Goal: Browse casually: Explore the website without a specific task or goal

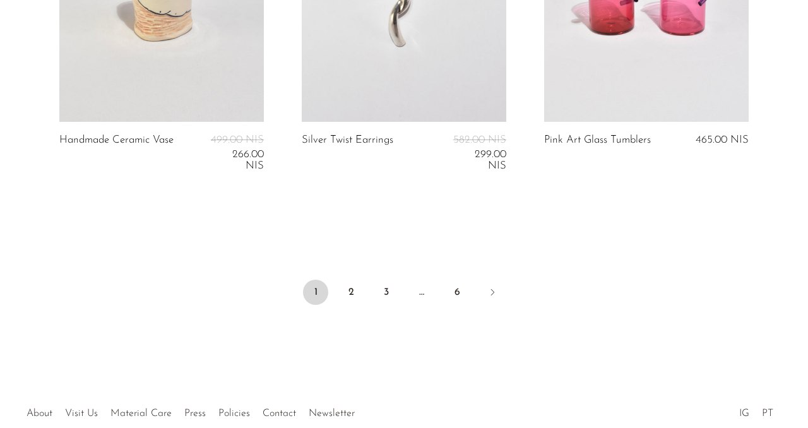
scroll to position [4306, 0]
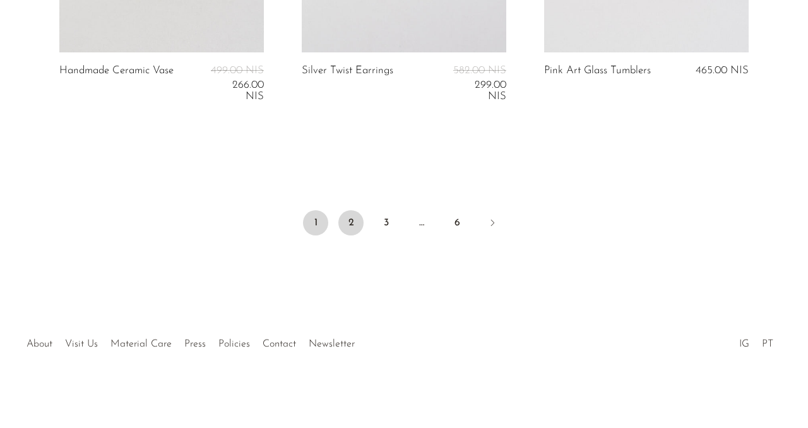
click at [351, 226] on link "2" at bounding box center [351, 222] width 25 height 25
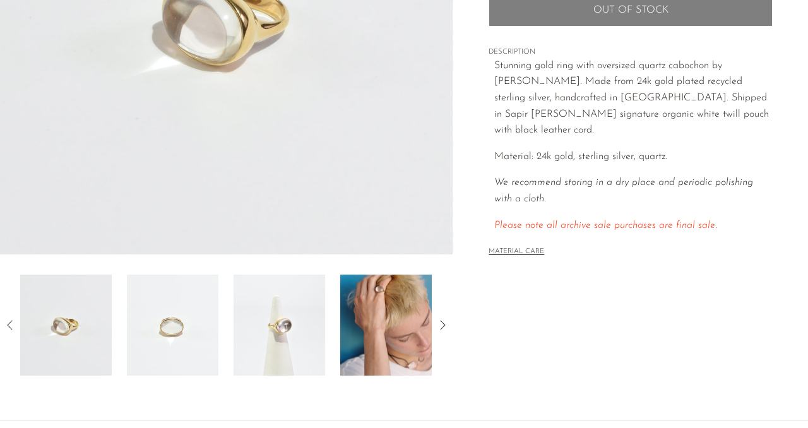
scroll to position [284, 0]
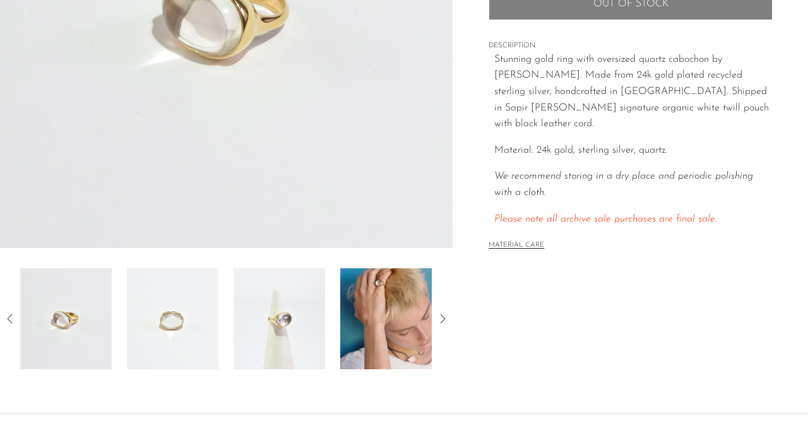
click at [360, 309] on img at bounding box center [386, 318] width 92 height 101
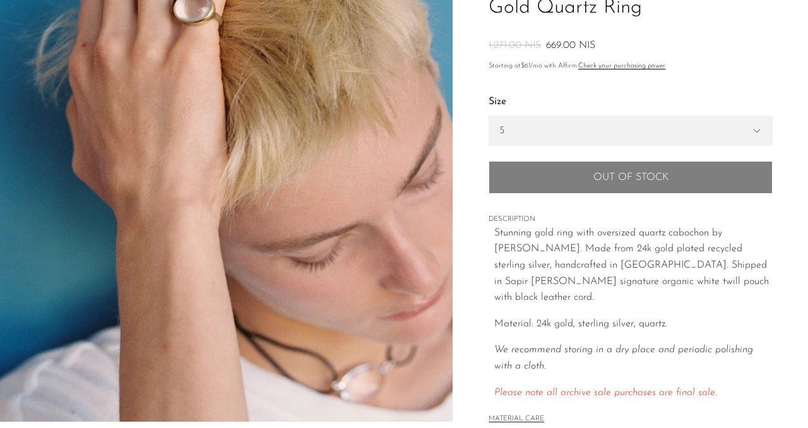
scroll to position [9, 0]
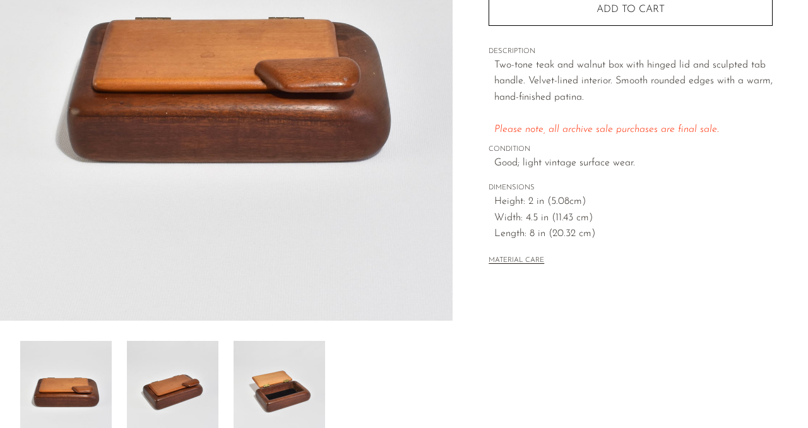
scroll to position [221, 0]
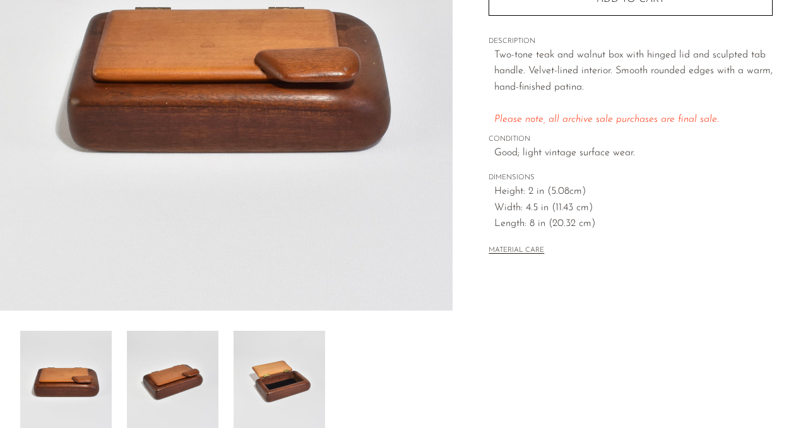
click at [209, 371] on img at bounding box center [173, 381] width 92 height 101
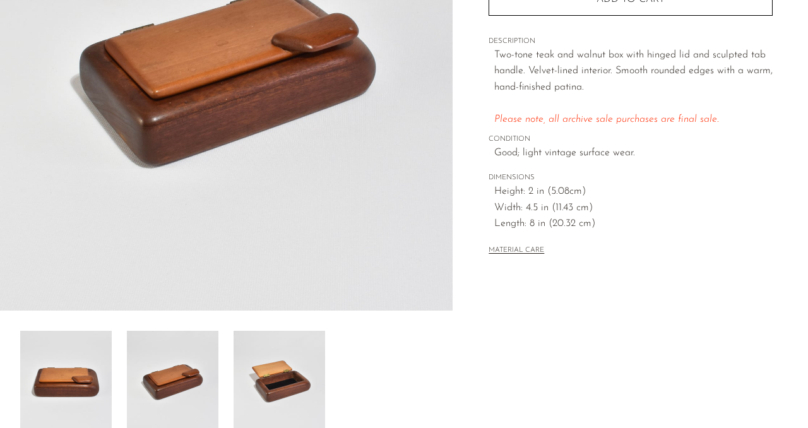
click at [284, 382] on img at bounding box center [280, 381] width 92 height 101
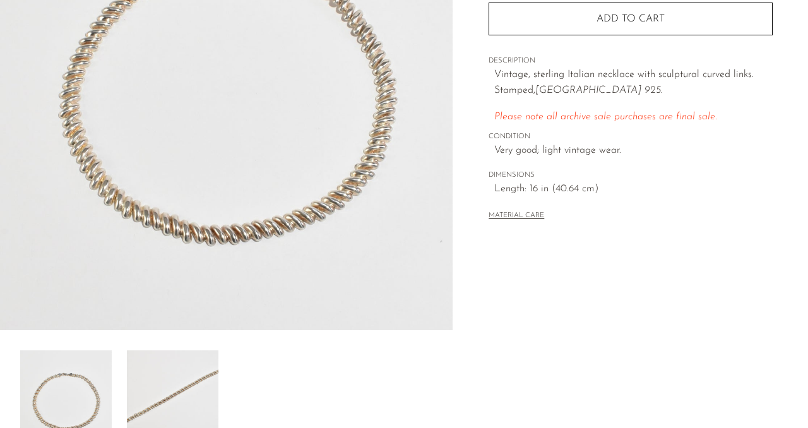
scroll to position [239, 0]
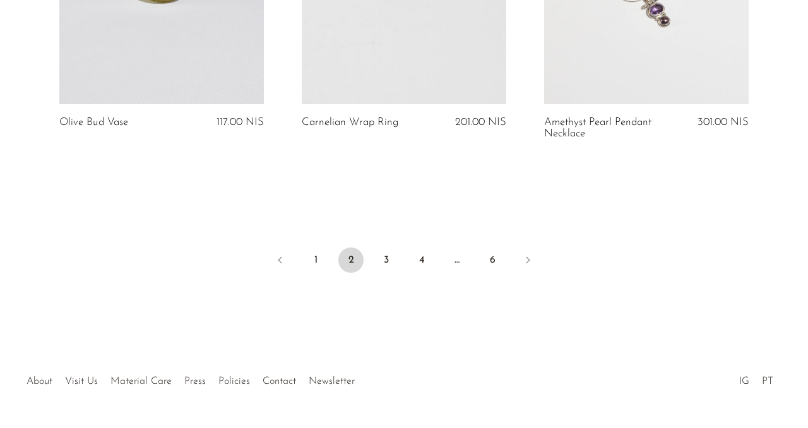
scroll to position [4307, 0]
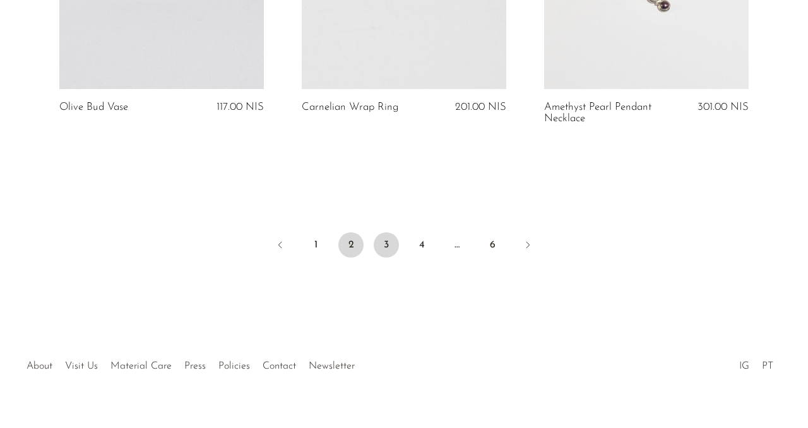
click at [398, 249] on link "3" at bounding box center [386, 244] width 25 height 25
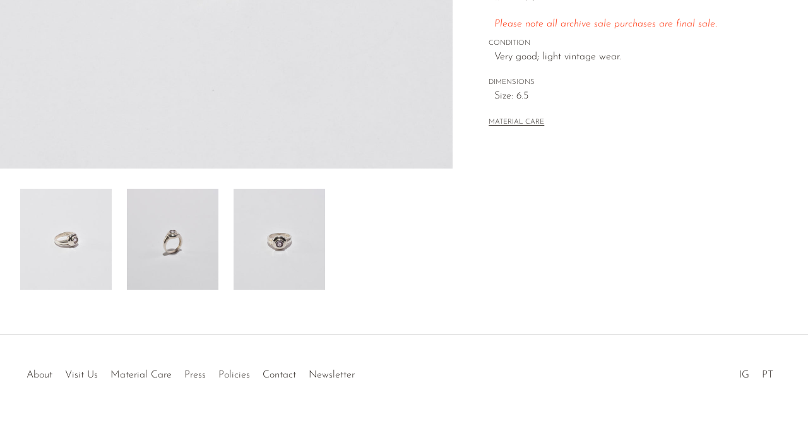
scroll to position [370, 0]
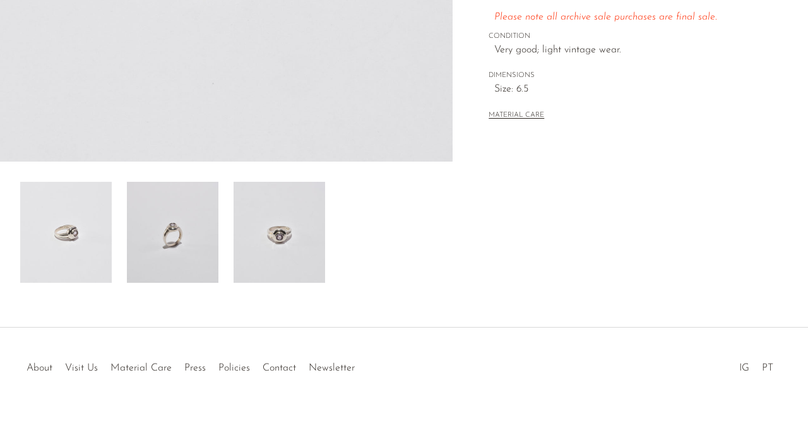
click at [165, 234] on img at bounding box center [173, 232] width 92 height 101
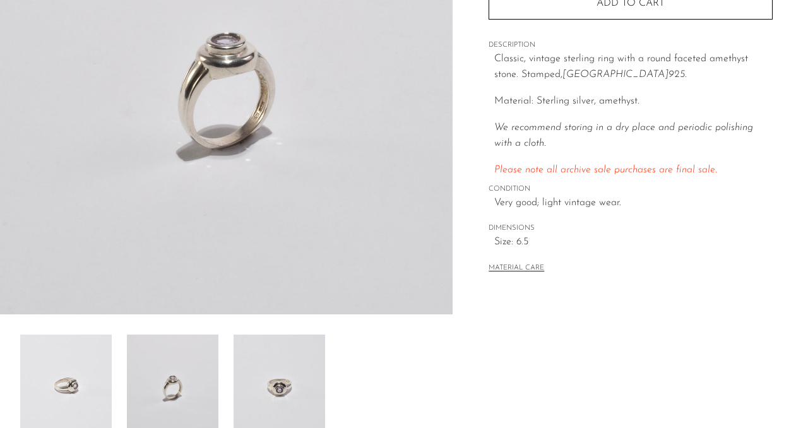
scroll to position [222, 0]
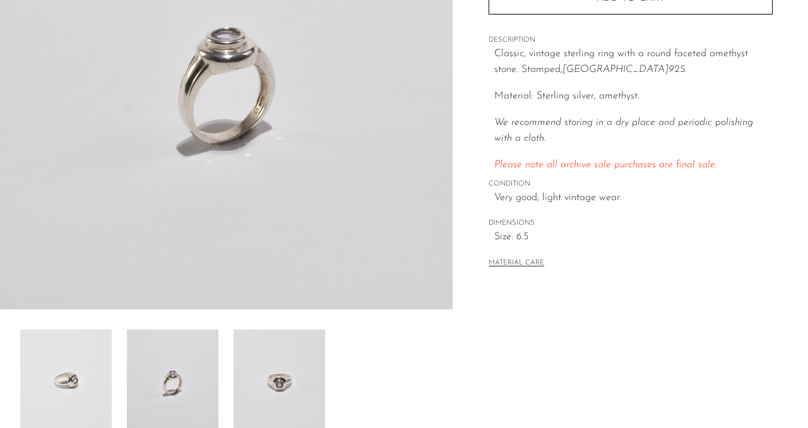
click at [275, 357] on img at bounding box center [280, 380] width 92 height 101
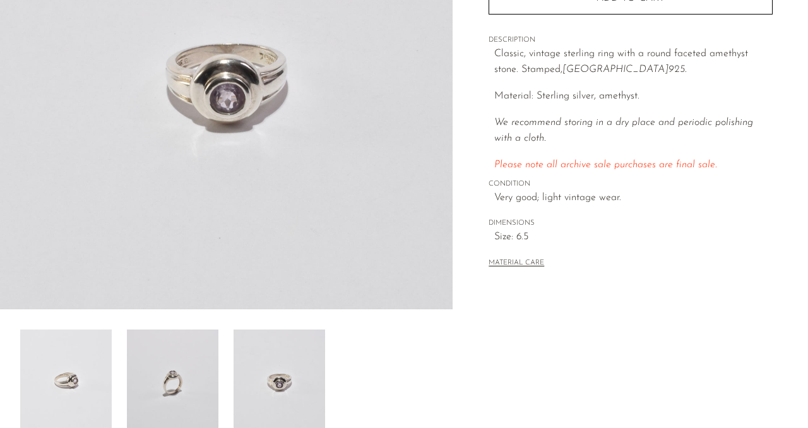
click at [186, 369] on img at bounding box center [173, 380] width 92 height 101
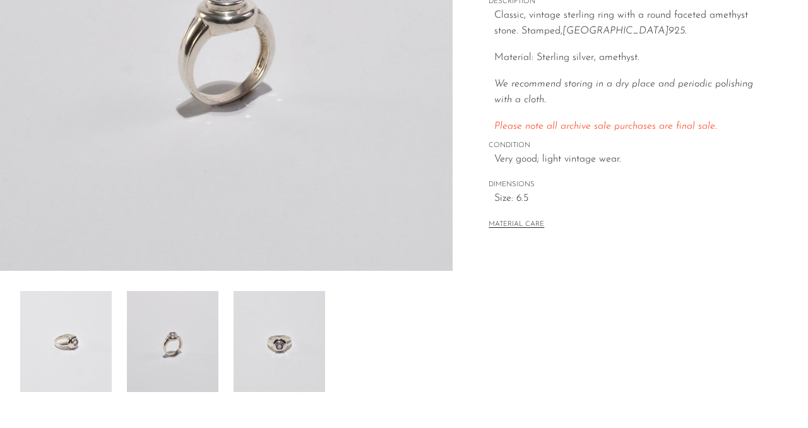
scroll to position [0, 0]
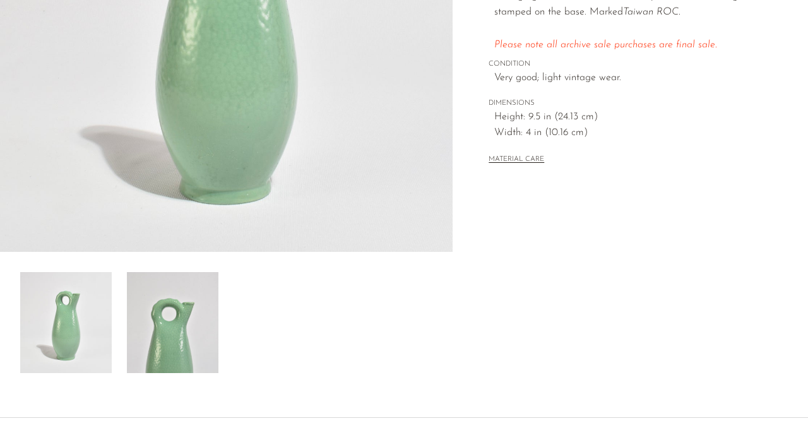
scroll to position [266, 0]
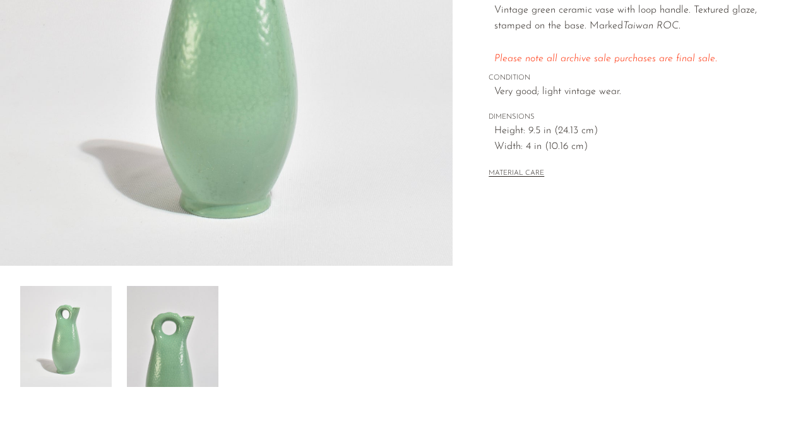
click at [65, 344] on img at bounding box center [66, 336] width 92 height 101
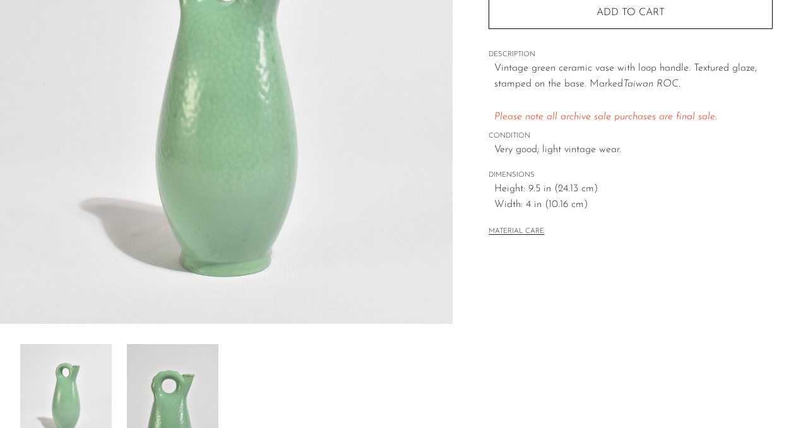
scroll to position [36, 0]
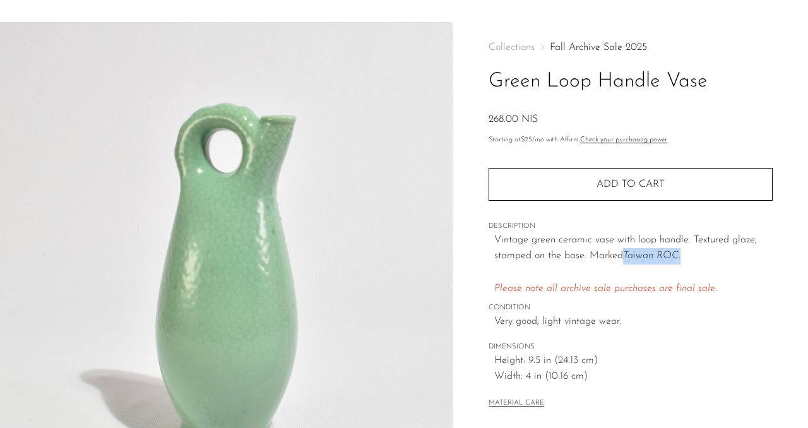
drag, startPoint x: 625, startPoint y: 253, endPoint x: 684, endPoint y: 254, distance: 58.7
click at [684, 254] on p "Vintage green ceramic vase with loop handle. Textured glaze, stamped on the bas…" at bounding box center [634, 264] width 279 height 64
copy em "Taiwan ROC."
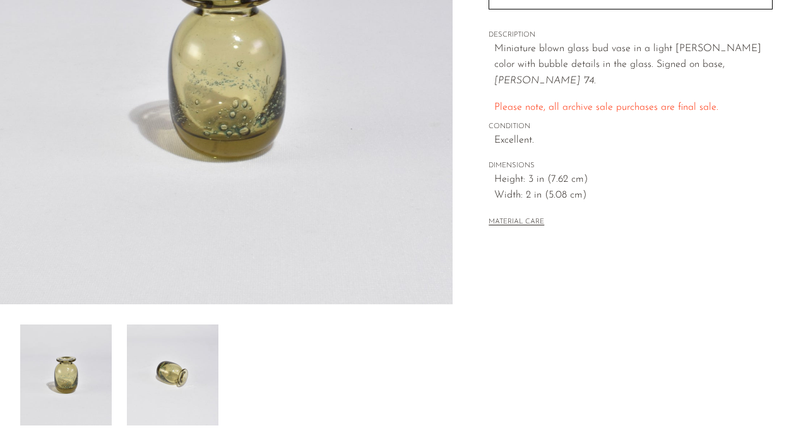
scroll to position [231, 0]
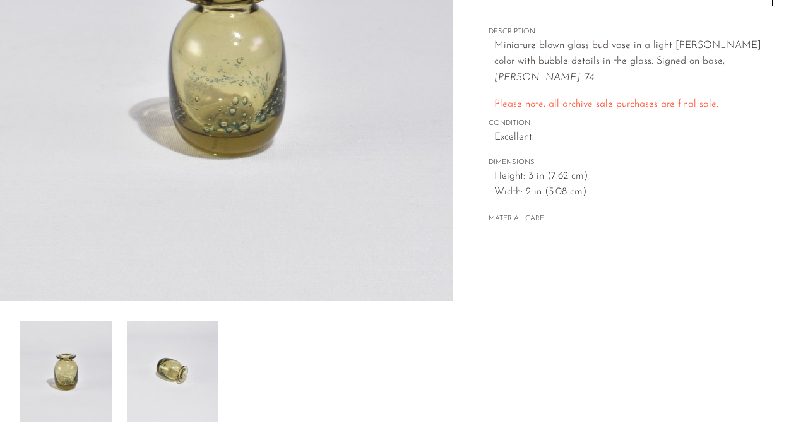
click at [171, 379] on img at bounding box center [173, 371] width 92 height 101
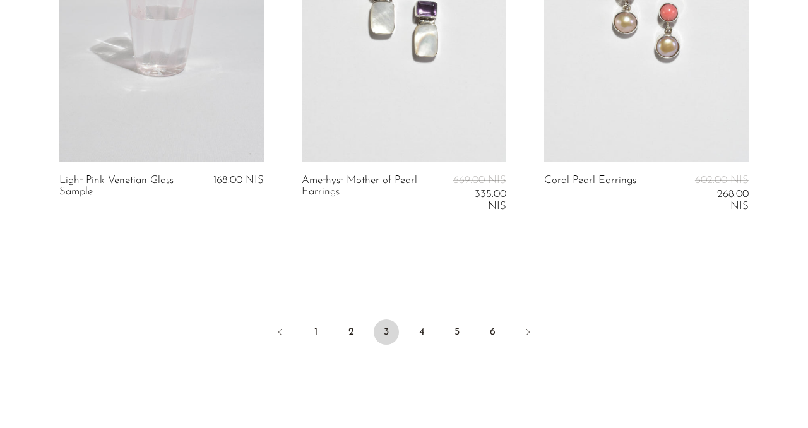
scroll to position [4260, 0]
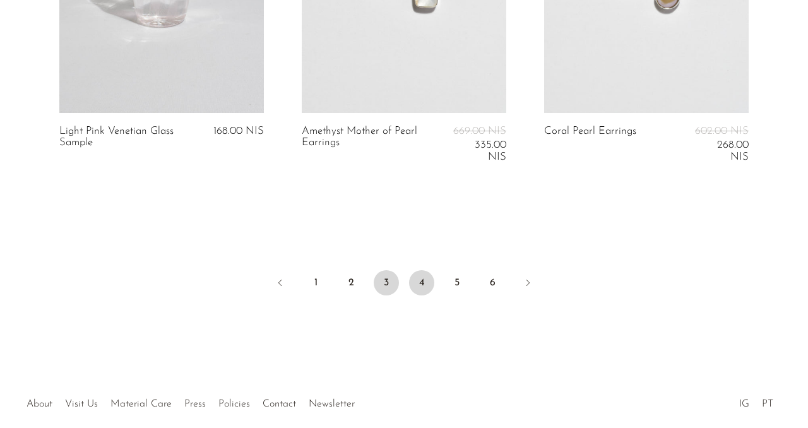
click at [418, 282] on link "4" at bounding box center [421, 282] width 25 height 25
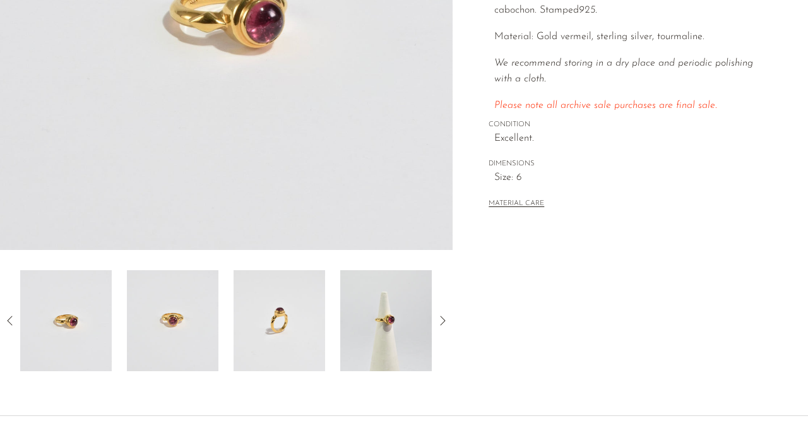
scroll to position [394, 0]
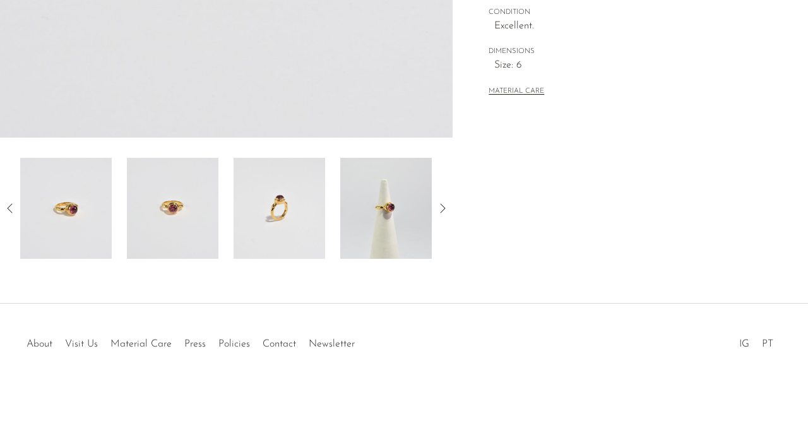
click at [363, 192] on img at bounding box center [386, 208] width 92 height 101
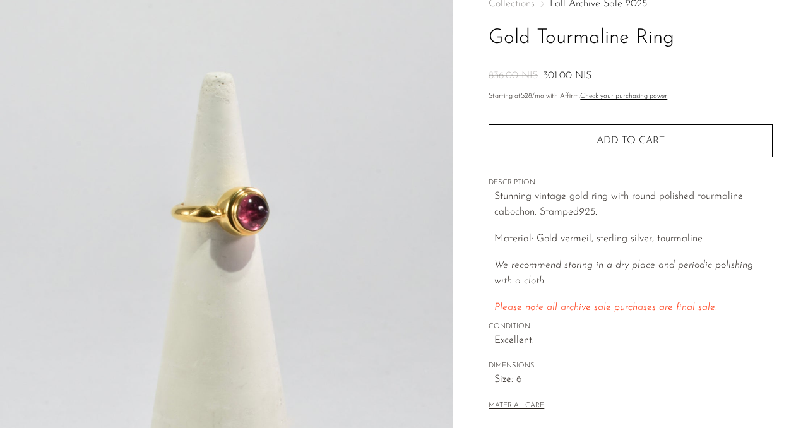
scroll to position [0, 0]
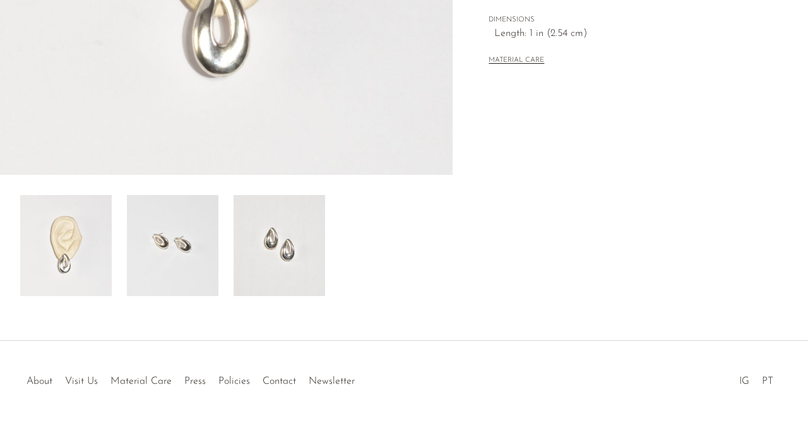
scroll to position [394, 0]
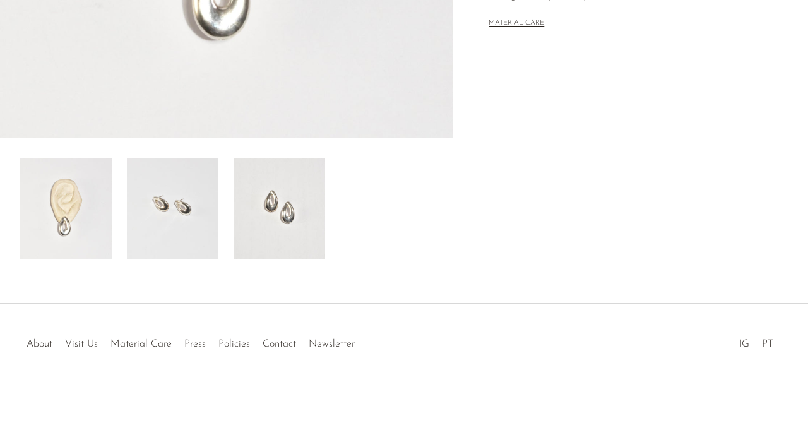
click at [167, 198] on img at bounding box center [173, 208] width 92 height 101
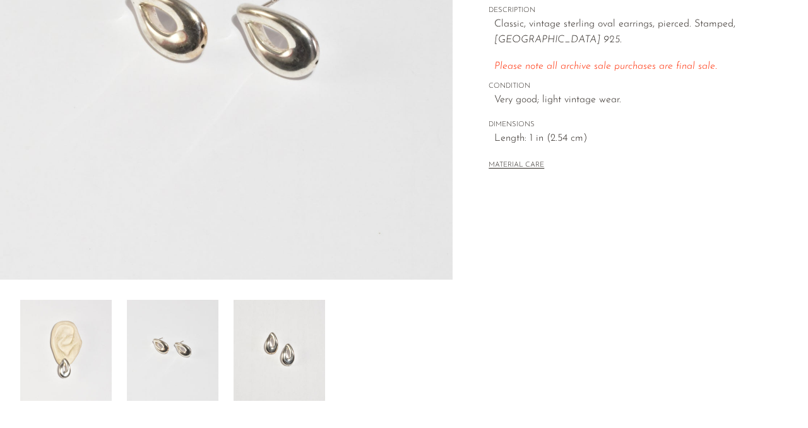
scroll to position [258, 0]
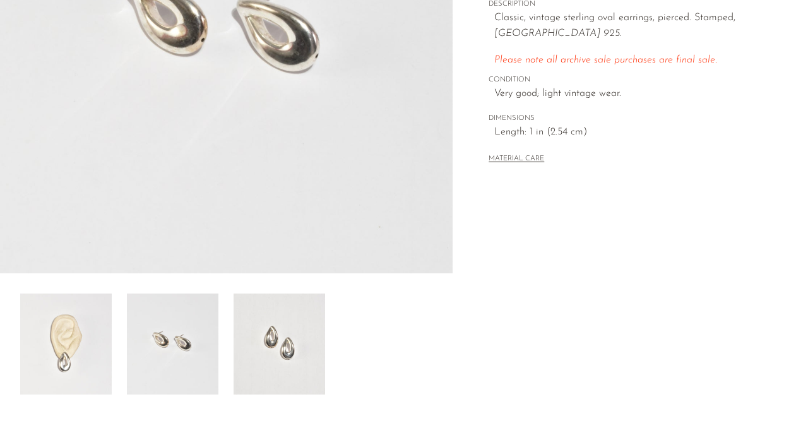
click at [277, 344] on img at bounding box center [280, 344] width 92 height 101
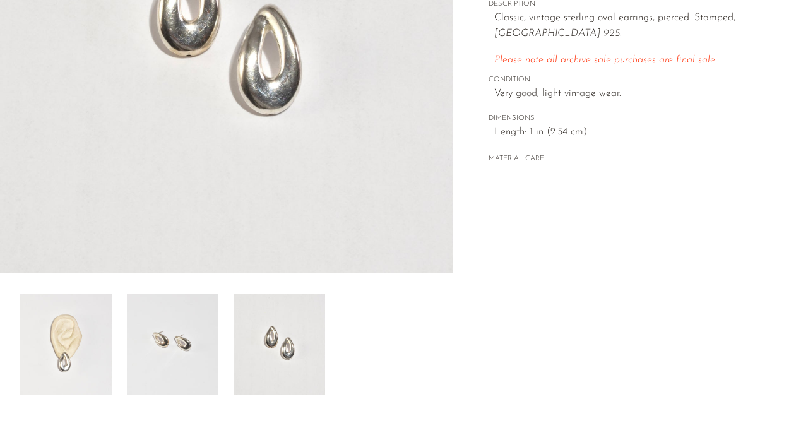
click at [84, 350] on img at bounding box center [66, 344] width 92 height 101
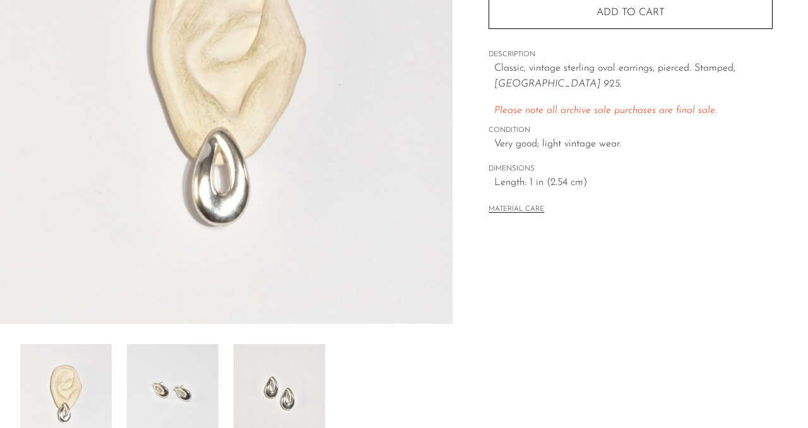
scroll to position [207, 0]
click at [507, 186] on span "Length: 1 in (2.54 cm)" at bounding box center [634, 184] width 279 height 16
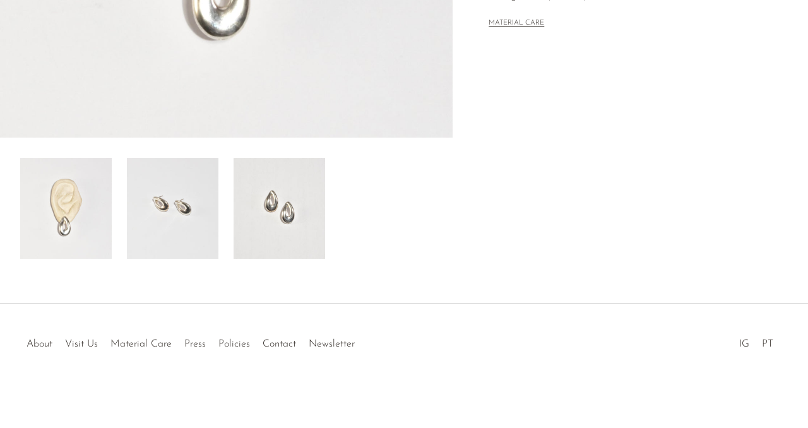
scroll to position [45, 0]
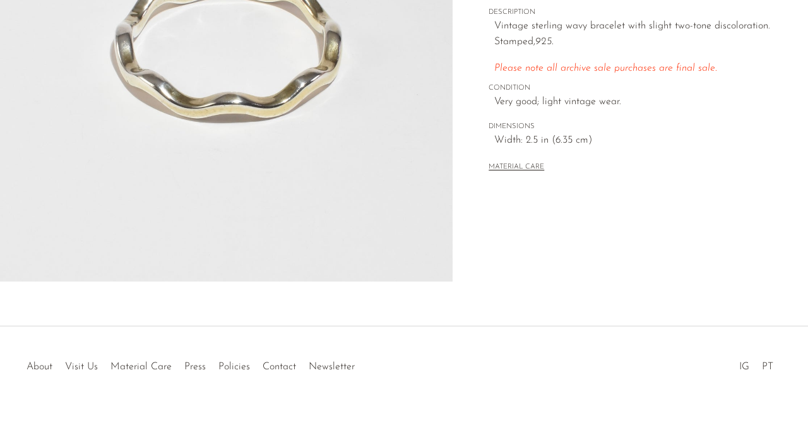
scroll to position [258, 0]
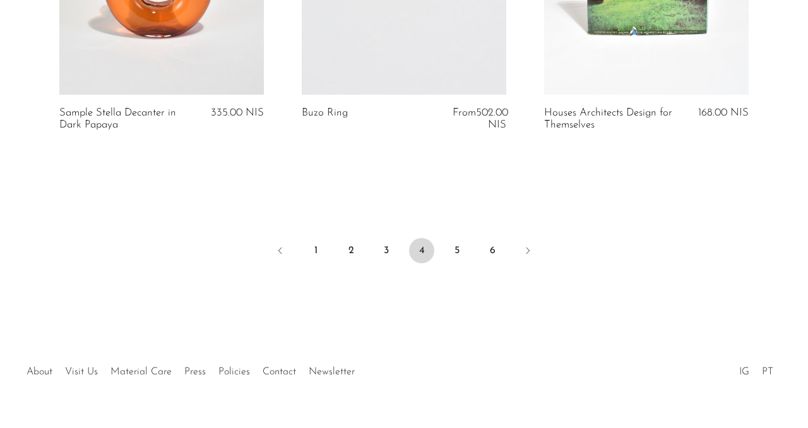
scroll to position [4433, 0]
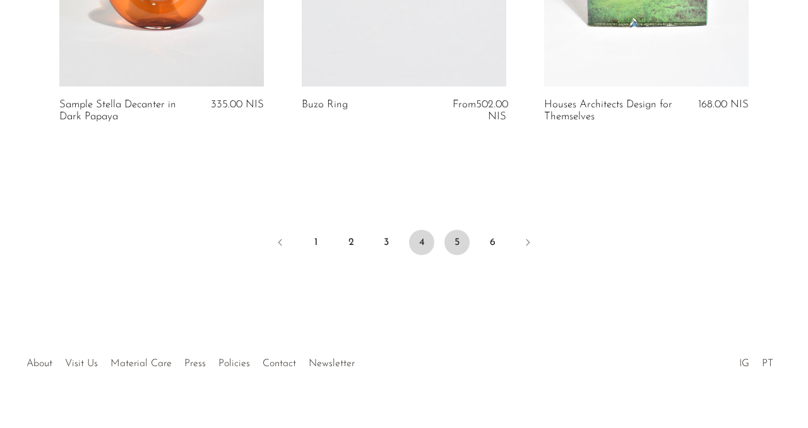
click at [454, 243] on link "5" at bounding box center [457, 242] width 25 height 25
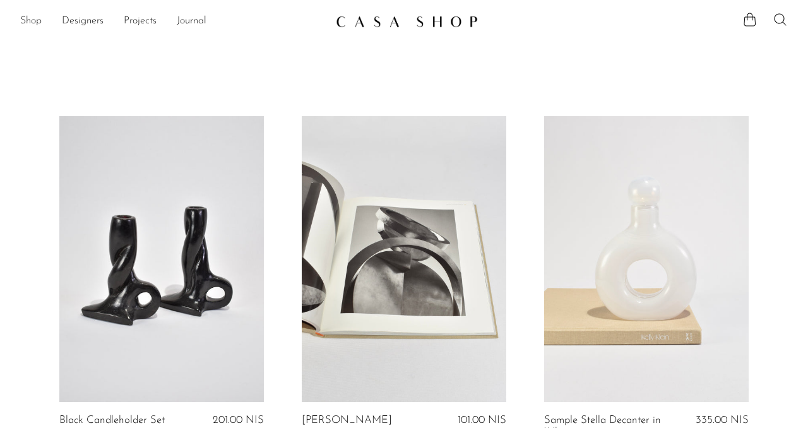
click at [28, 16] on link "Shop" at bounding box center [30, 21] width 21 height 16
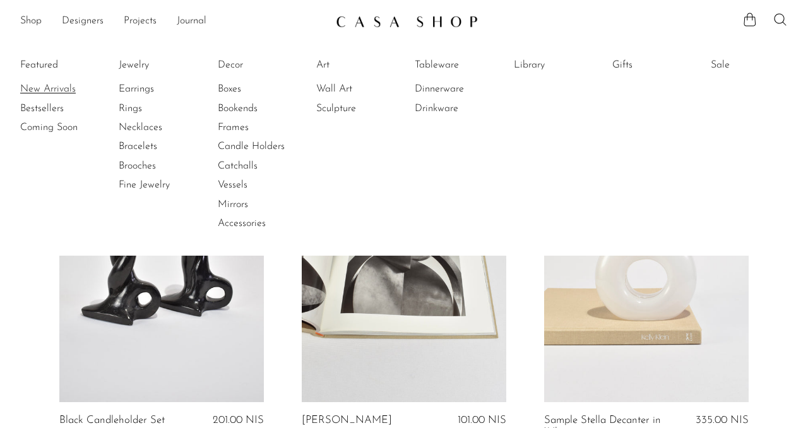
click at [38, 88] on link "New Arrivals" at bounding box center [67, 89] width 95 height 14
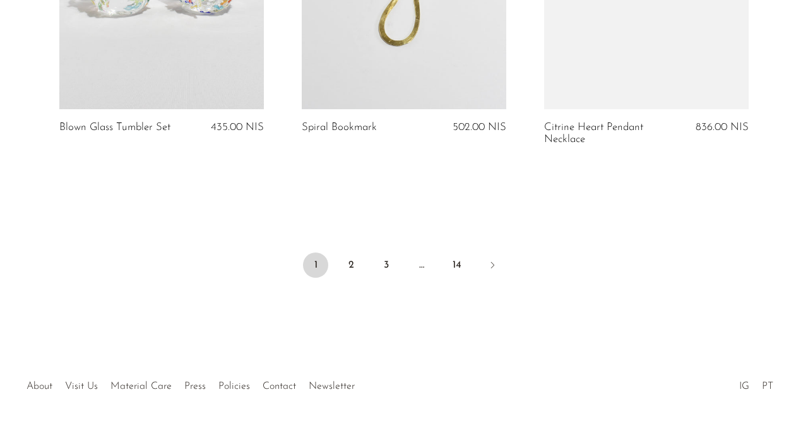
scroll to position [4230, 0]
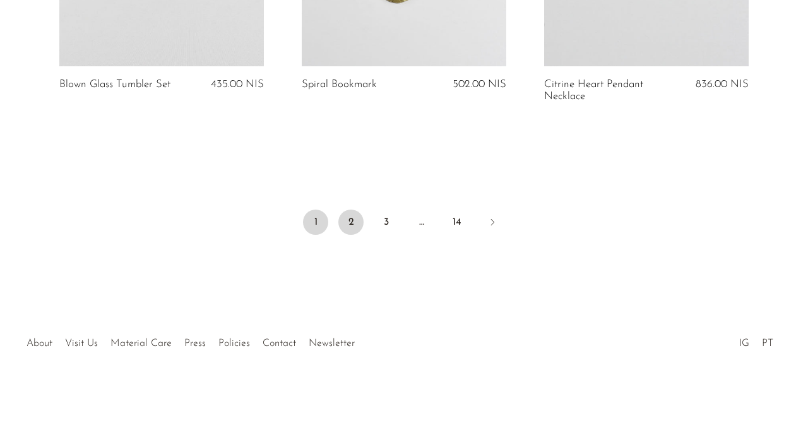
click at [347, 226] on link "2" at bounding box center [351, 222] width 25 height 25
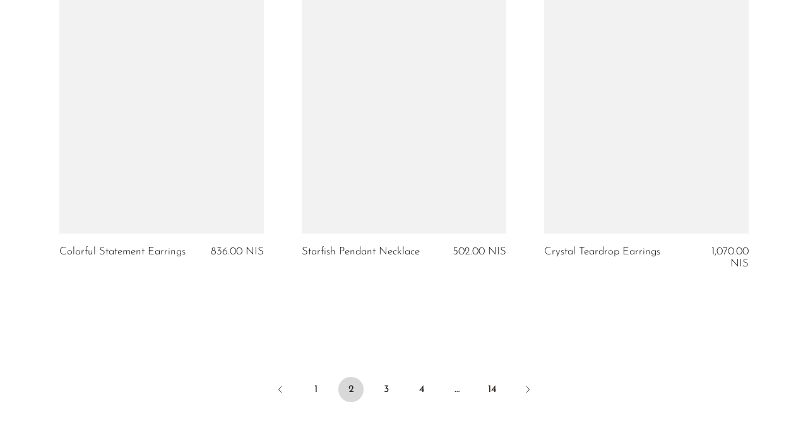
scroll to position [4126, 0]
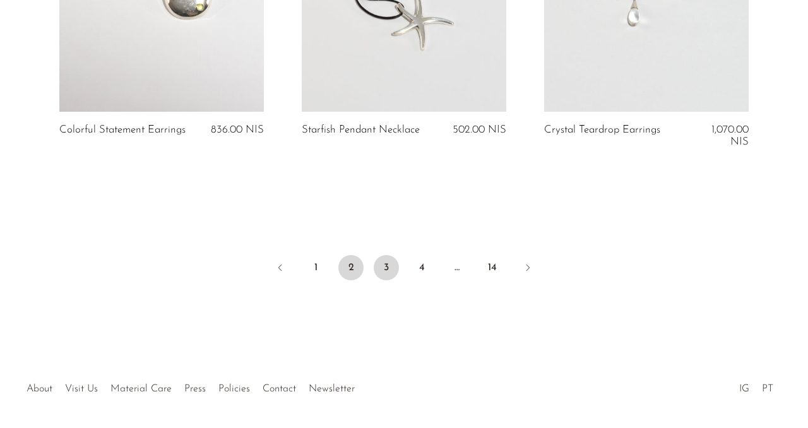
click at [387, 280] on link "3" at bounding box center [386, 267] width 25 height 25
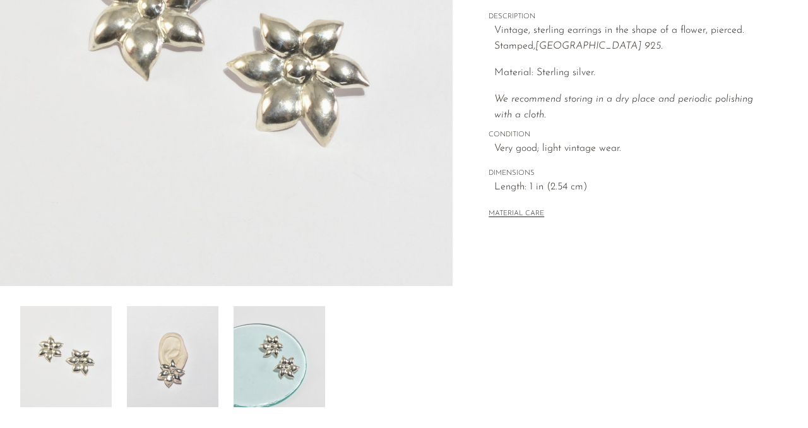
scroll to position [337, 0]
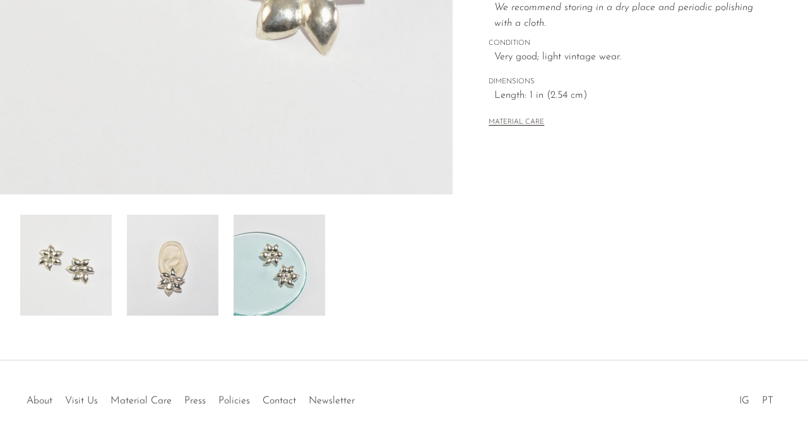
click at [179, 249] on img at bounding box center [173, 265] width 92 height 101
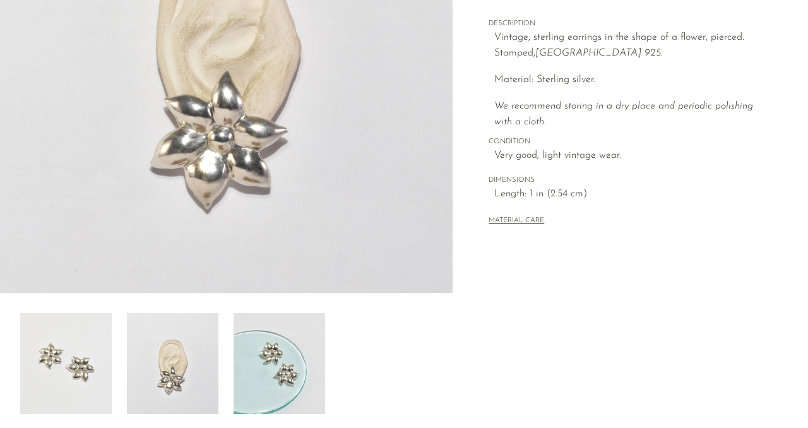
scroll to position [284, 0]
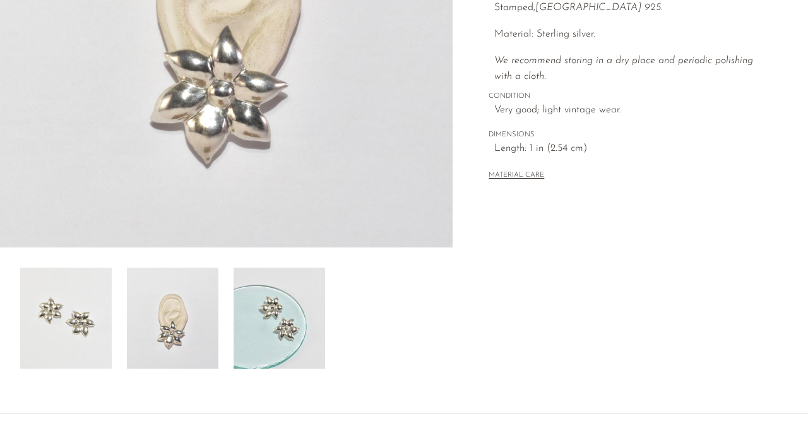
click at [95, 299] on img at bounding box center [66, 318] width 92 height 101
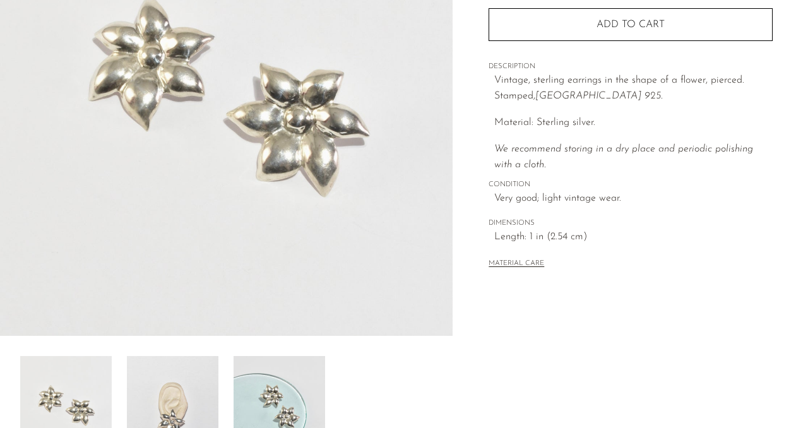
scroll to position [193, 0]
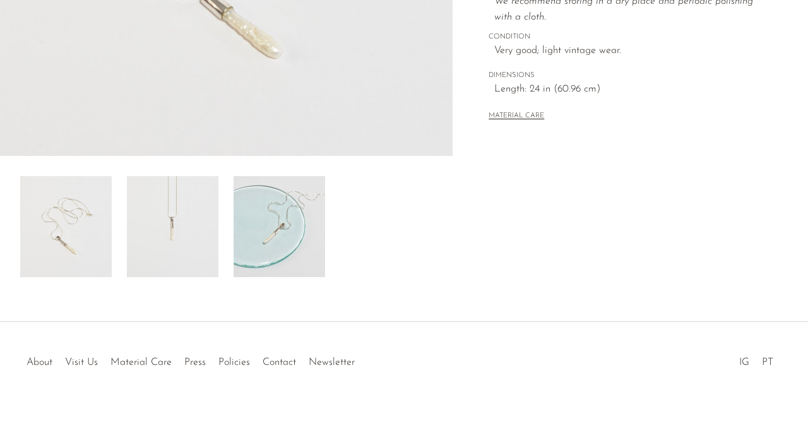
scroll to position [394, 0]
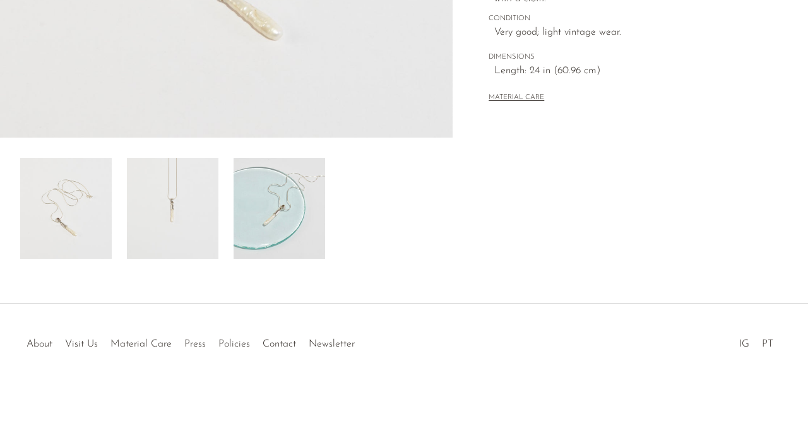
click at [183, 192] on img at bounding box center [173, 208] width 92 height 101
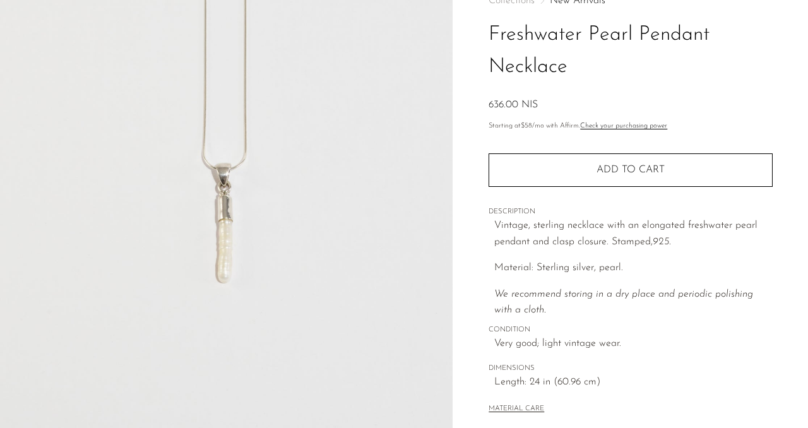
scroll to position [79, 0]
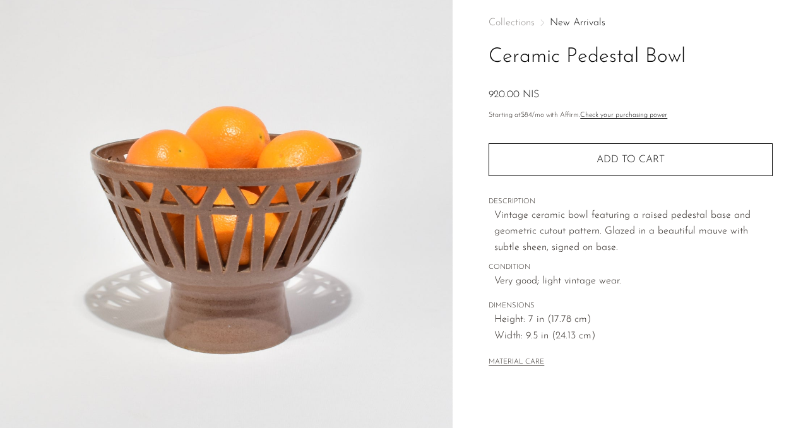
scroll to position [64, 0]
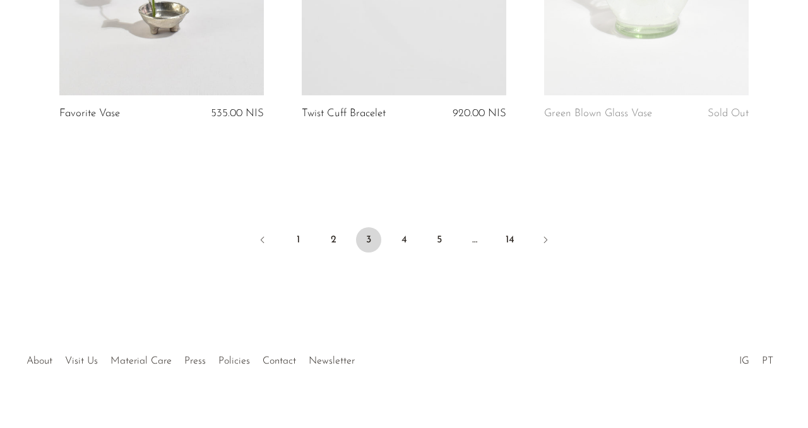
scroll to position [4154, 0]
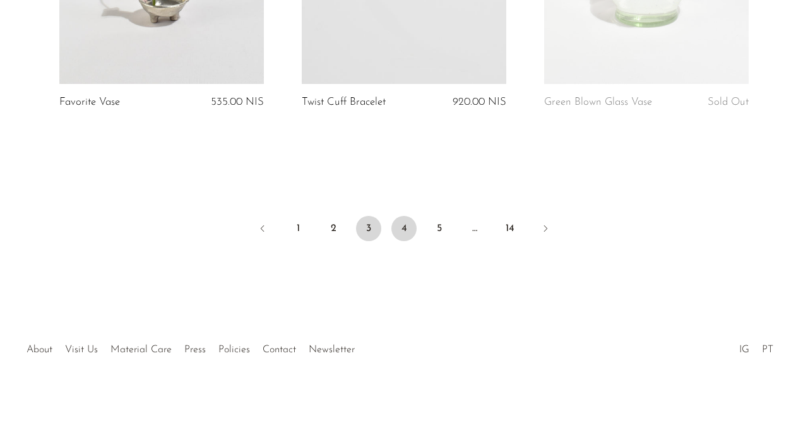
click at [402, 237] on link "4" at bounding box center [404, 228] width 25 height 25
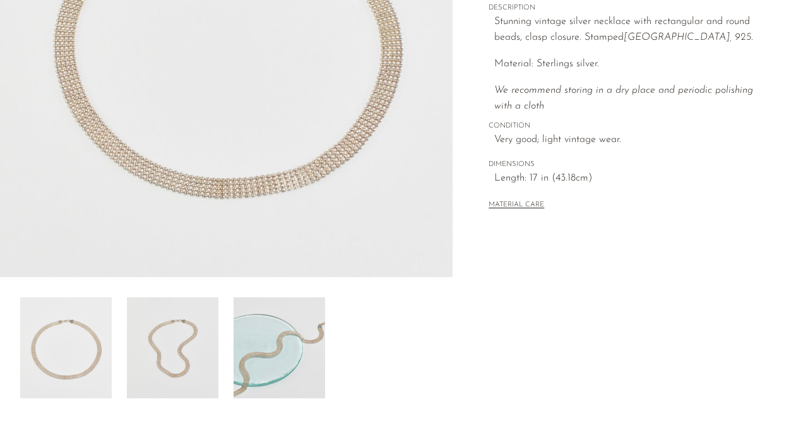
scroll to position [337, 0]
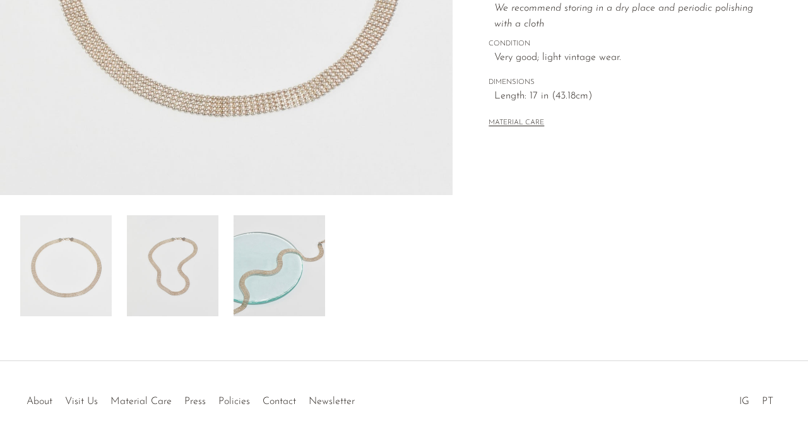
click at [170, 276] on img at bounding box center [173, 265] width 92 height 101
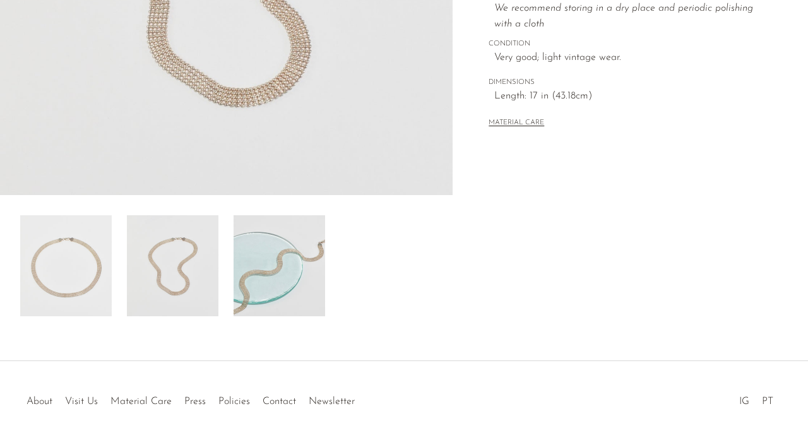
click at [287, 278] on img at bounding box center [280, 265] width 92 height 101
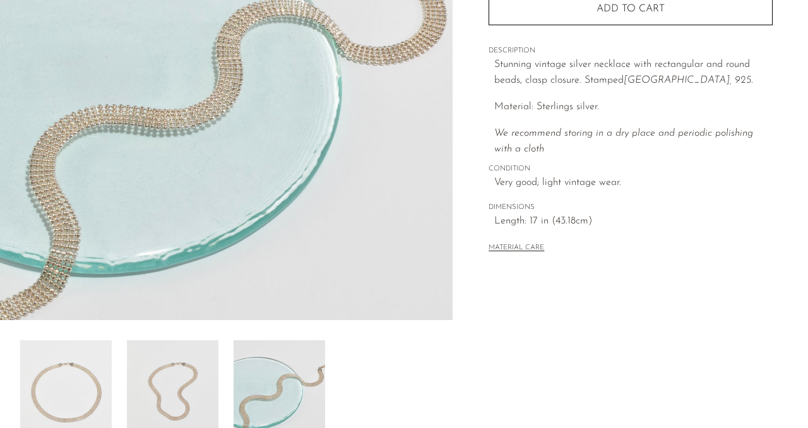
scroll to position [201, 0]
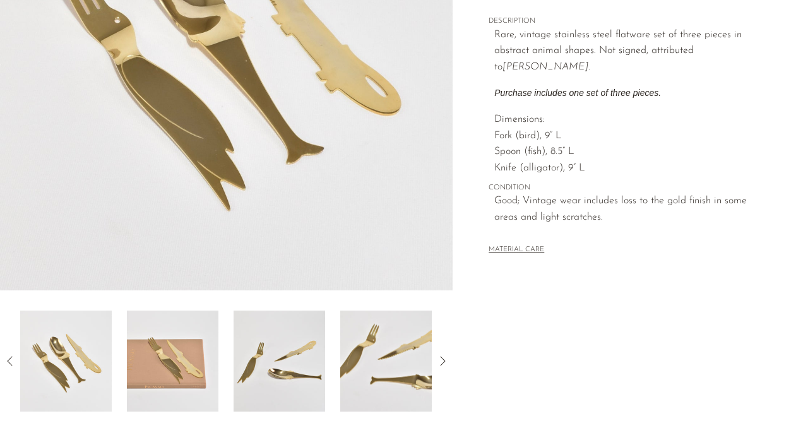
scroll to position [248, 0]
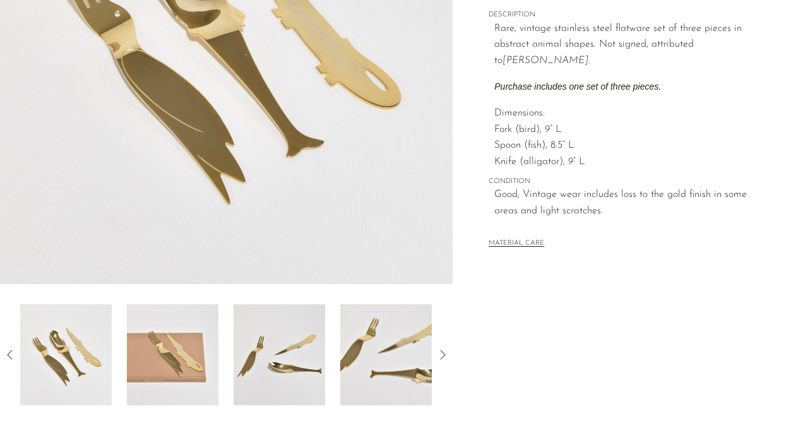
click at [370, 359] on img at bounding box center [386, 354] width 92 height 101
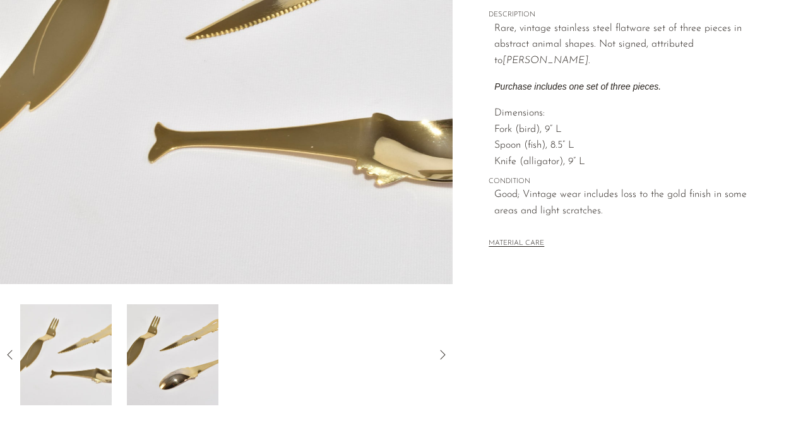
click at [60, 356] on img at bounding box center [66, 354] width 92 height 101
click at [153, 361] on img at bounding box center [173, 354] width 92 height 101
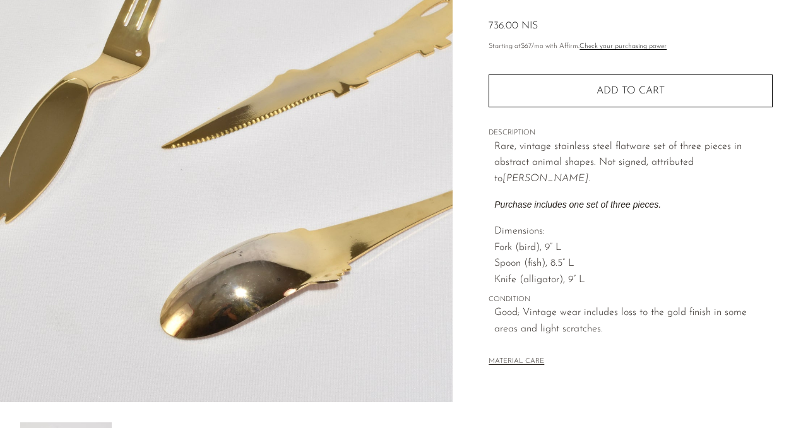
scroll to position [129, 0]
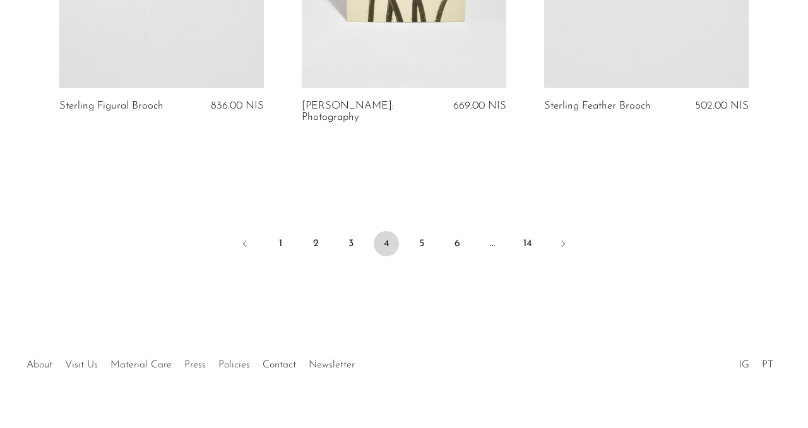
scroll to position [4172, 0]
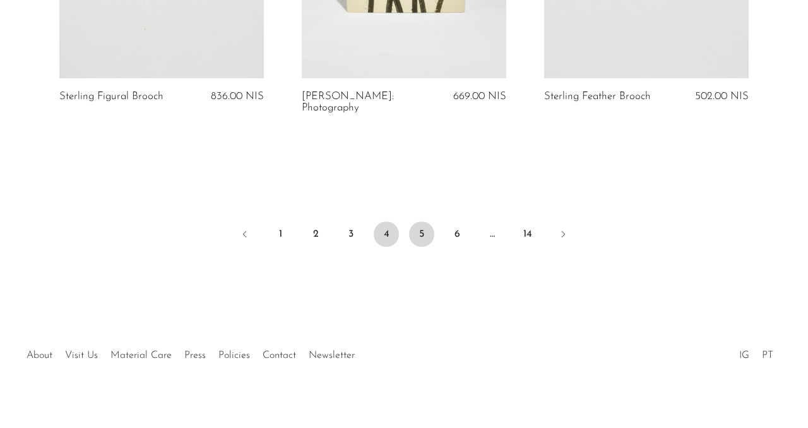
click at [413, 224] on link "5" at bounding box center [421, 234] width 25 height 25
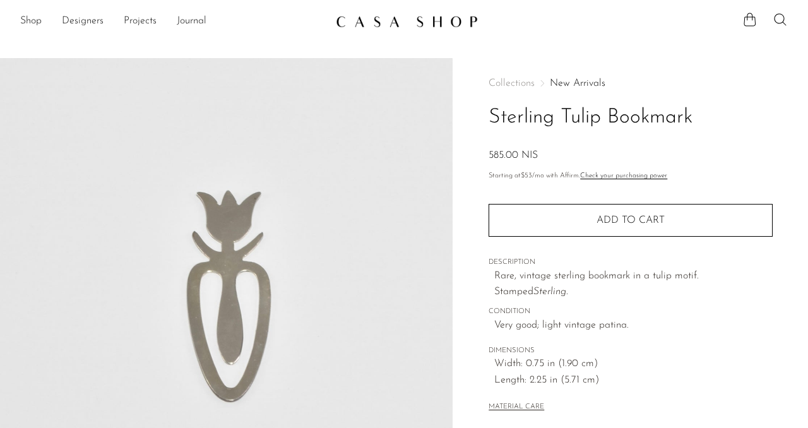
click at [503, 112] on h1 "Sterling Tulip Bookmark" at bounding box center [631, 118] width 284 height 32
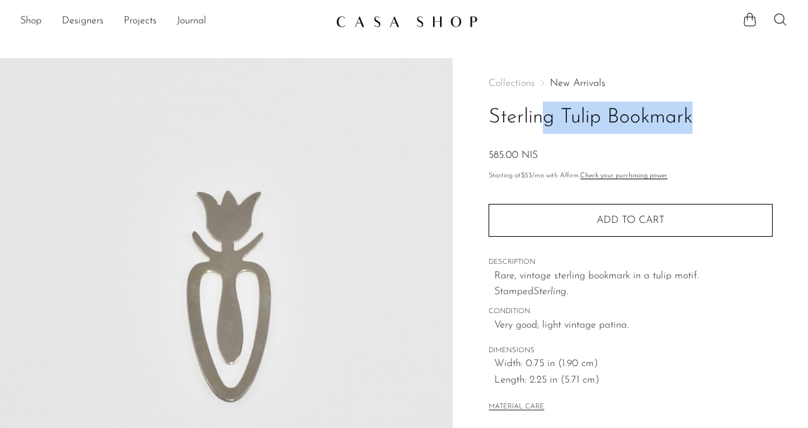
copy div "Sterling Tulip Bookmark"
click at [516, 291] on p "Rare, vintage sterling bookmark in a tulip motif. Stamped Sterling." at bounding box center [634, 284] width 279 height 32
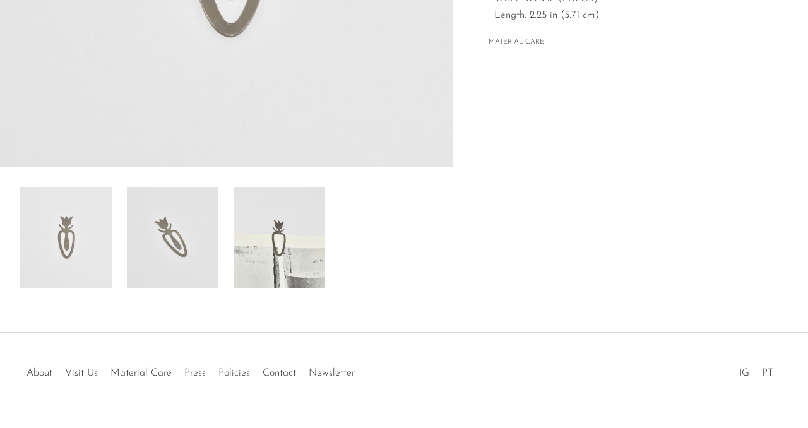
scroll to position [394, 0]
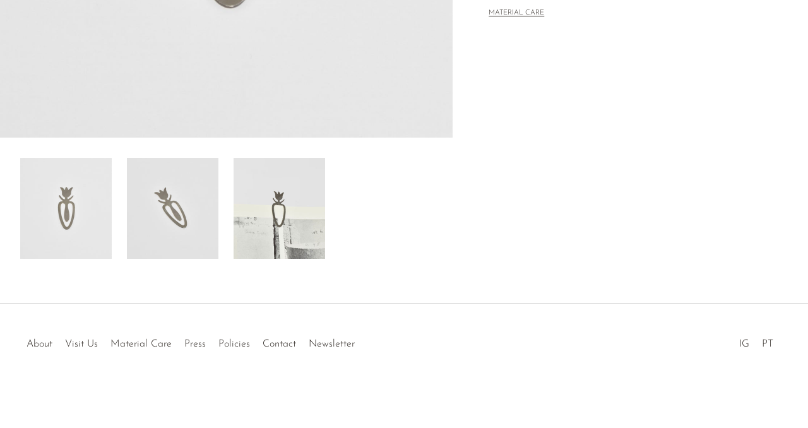
click at [287, 239] on img at bounding box center [280, 208] width 92 height 101
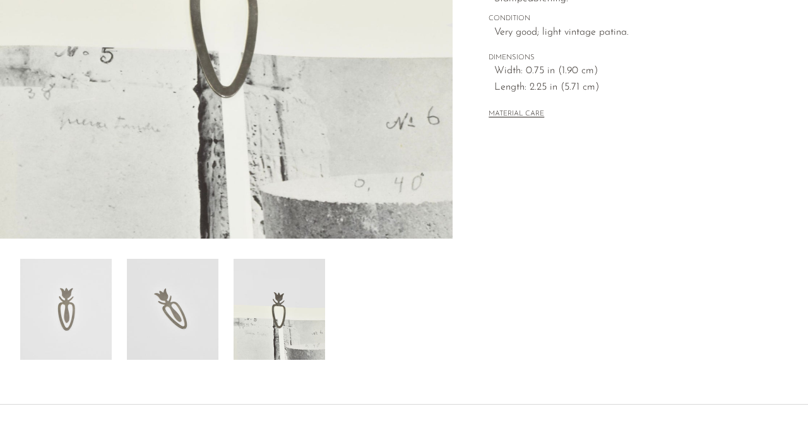
click at [198, 290] on img at bounding box center [173, 309] width 92 height 101
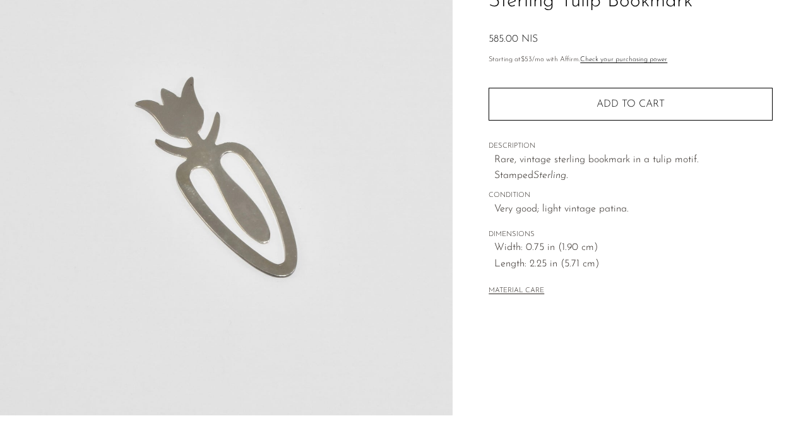
scroll to position [92, 0]
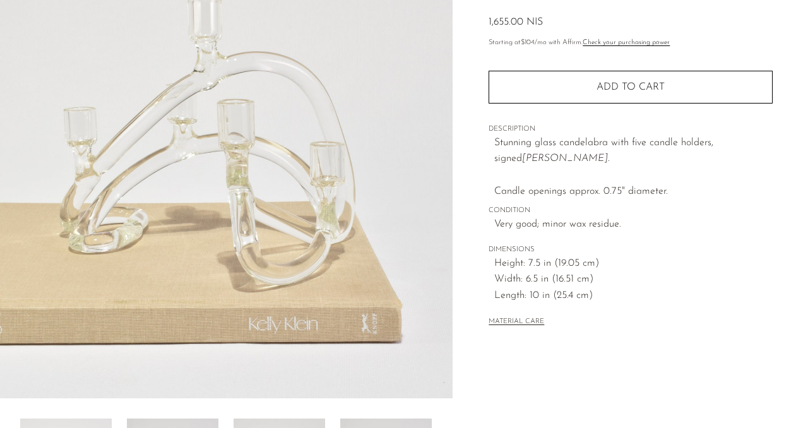
scroll to position [92, 0]
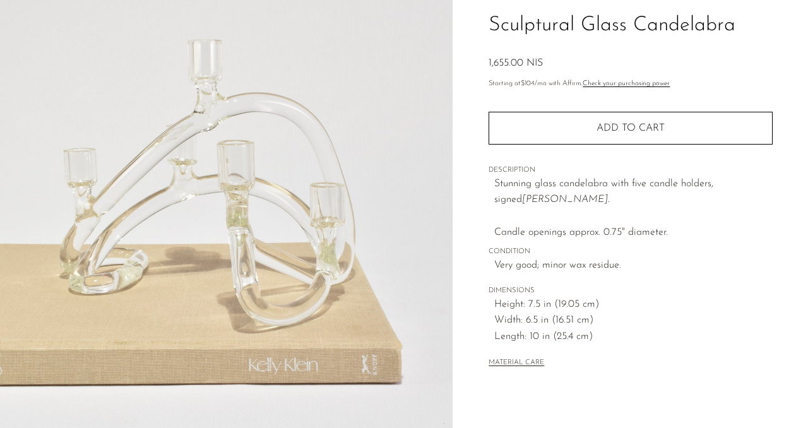
drag, startPoint x: 747, startPoint y: 182, endPoint x: 756, endPoint y: 193, distance: 14.8
click at [756, 193] on p "Stunning glass candelabra with five candle holders, signed E. Schonfield. Candl…" at bounding box center [634, 208] width 279 height 64
copy em "E. Schonfield."
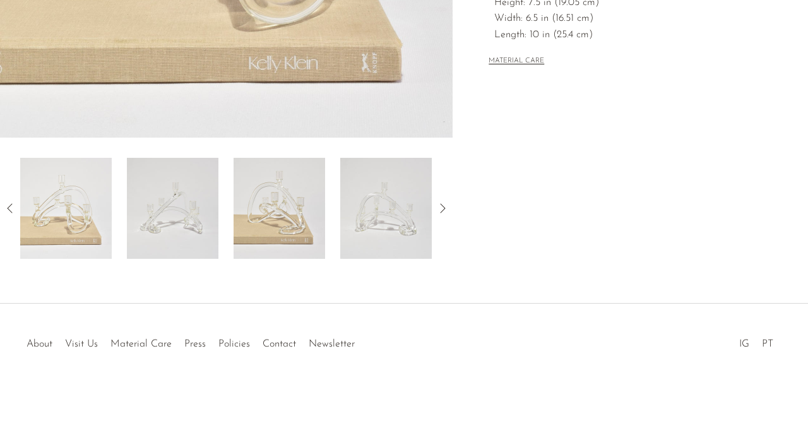
click at [179, 224] on img at bounding box center [173, 208] width 92 height 101
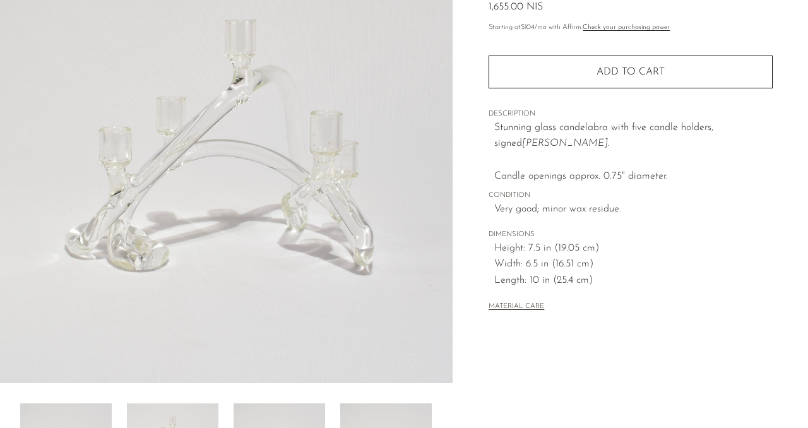
scroll to position [133, 0]
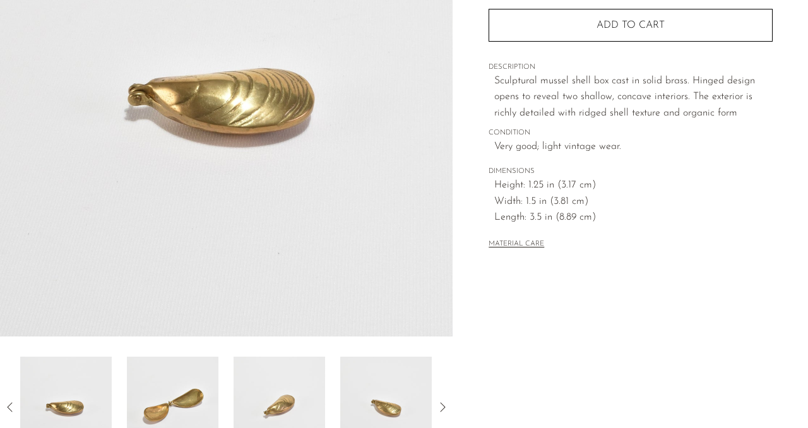
scroll to position [219, 0]
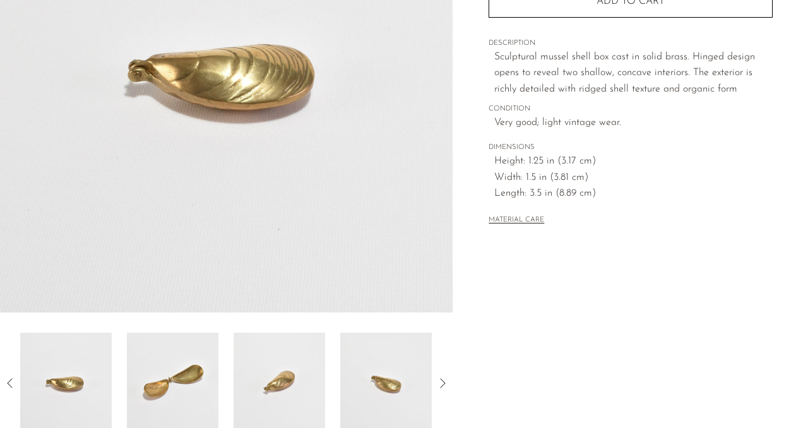
click at [205, 349] on img at bounding box center [173, 383] width 92 height 101
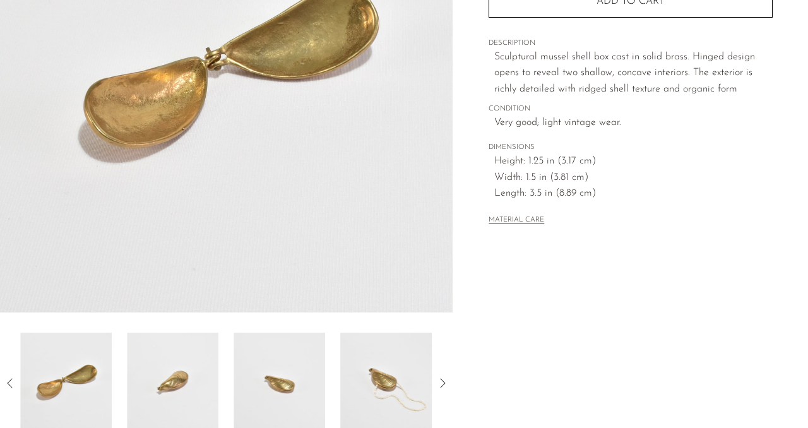
click at [205, 362] on img at bounding box center [173, 383] width 92 height 101
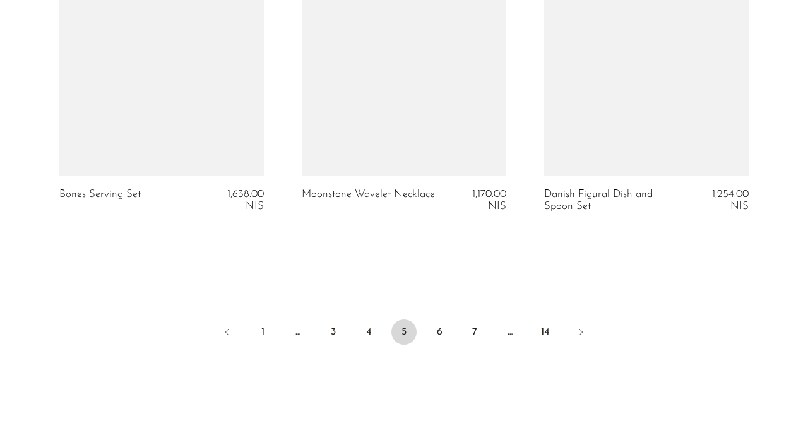
scroll to position [4125, 0]
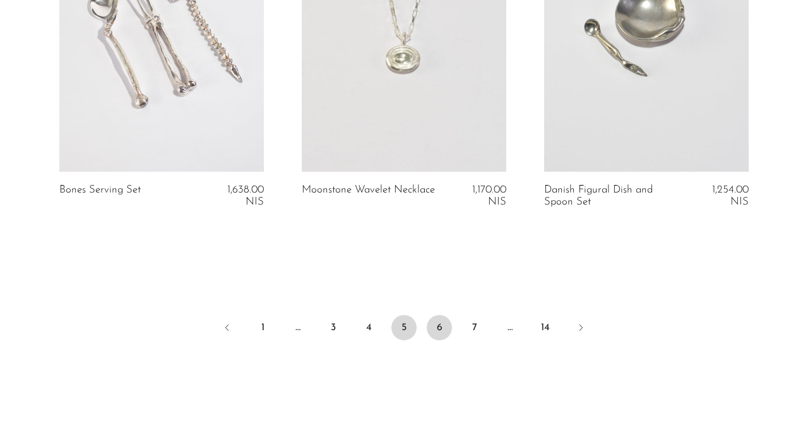
click at [437, 321] on link "6" at bounding box center [439, 327] width 25 height 25
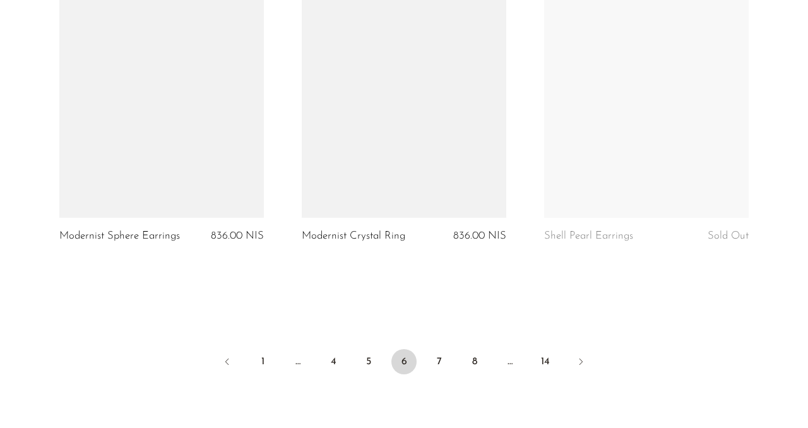
scroll to position [4011, 0]
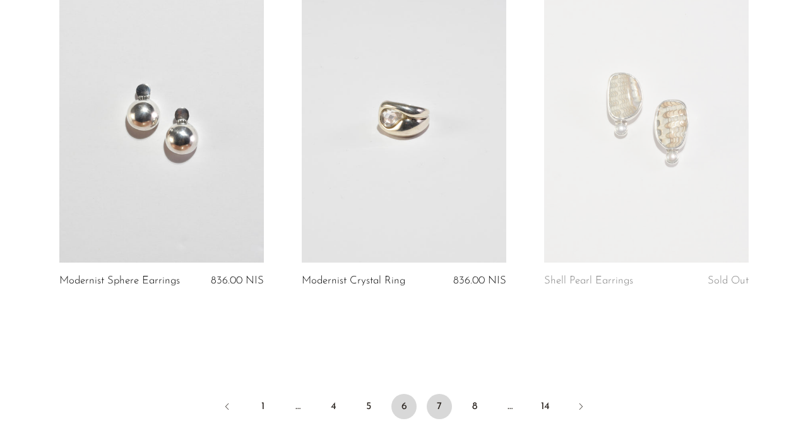
click at [436, 394] on link "7" at bounding box center [439, 406] width 25 height 25
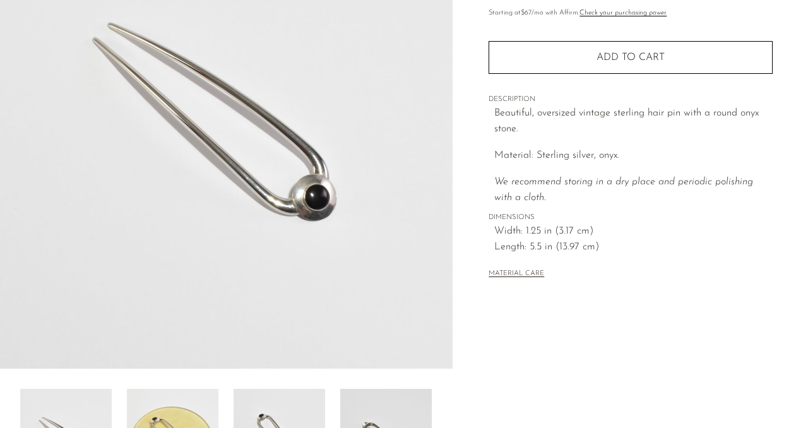
scroll to position [93, 0]
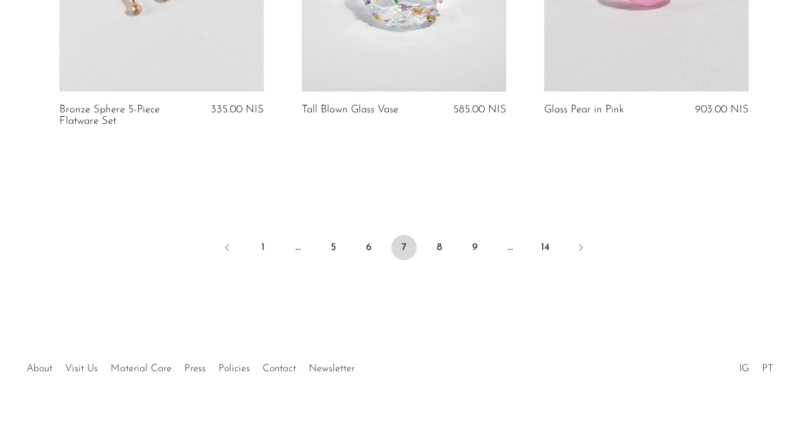
scroll to position [4207, 0]
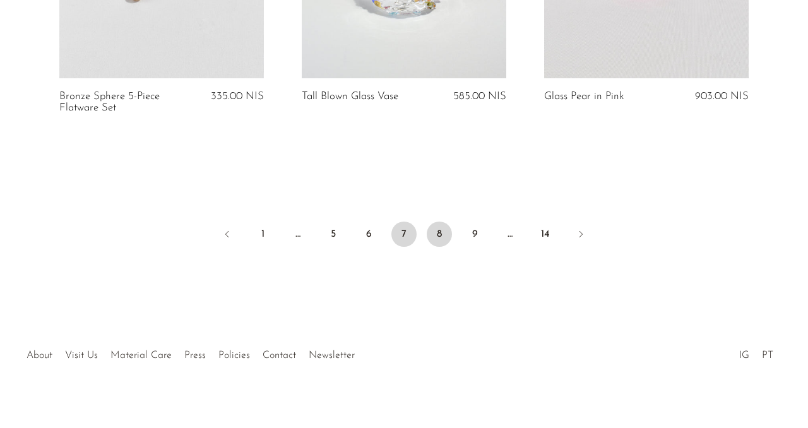
click at [436, 222] on link "8" at bounding box center [439, 234] width 25 height 25
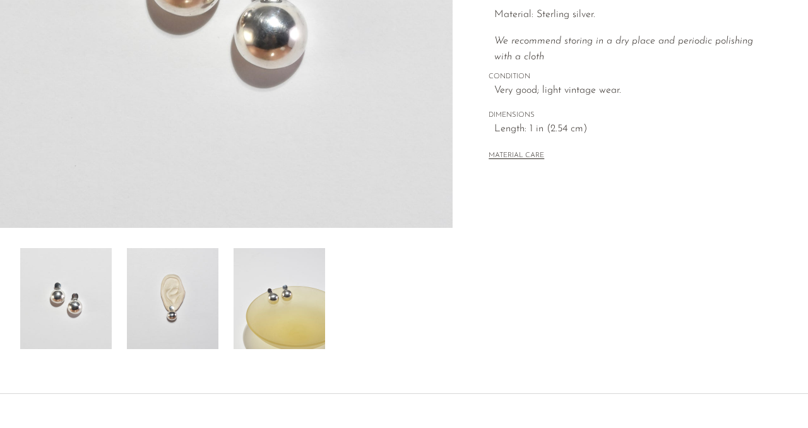
scroll to position [308, 0]
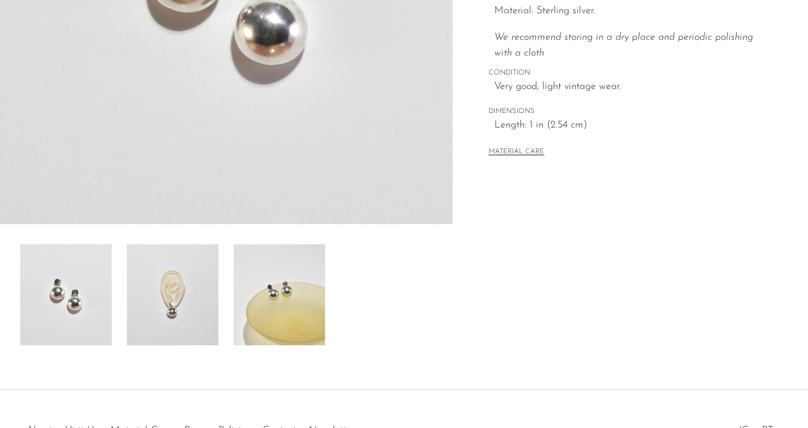
click at [175, 299] on img at bounding box center [173, 294] width 92 height 101
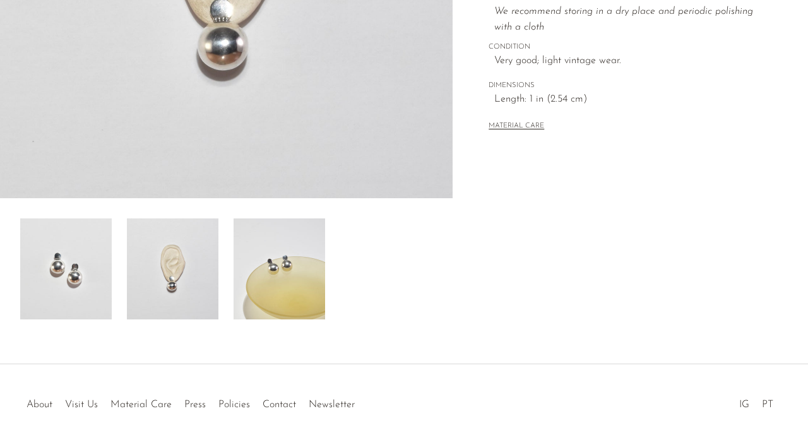
scroll to position [394, 0]
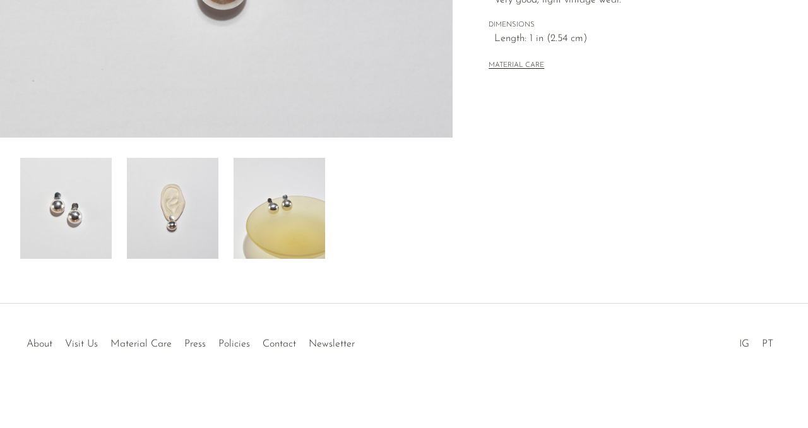
click at [294, 208] on img at bounding box center [280, 208] width 92 height 101
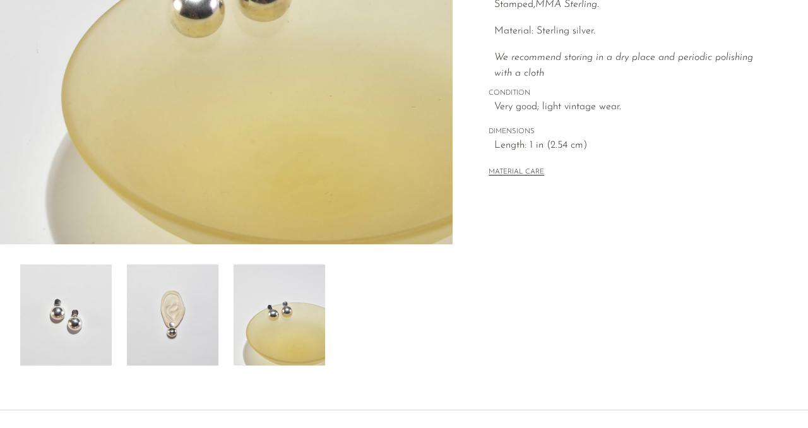
scroll to position [294, 0]
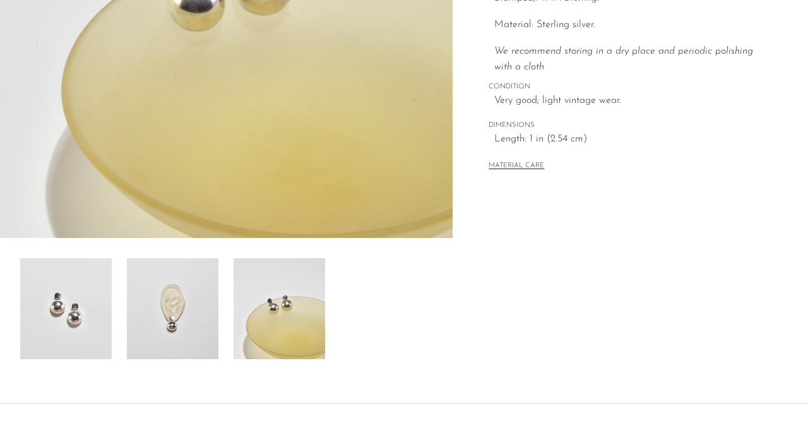
click at [88, 306] on img at bounding box center [66, 308] width 92 height 101
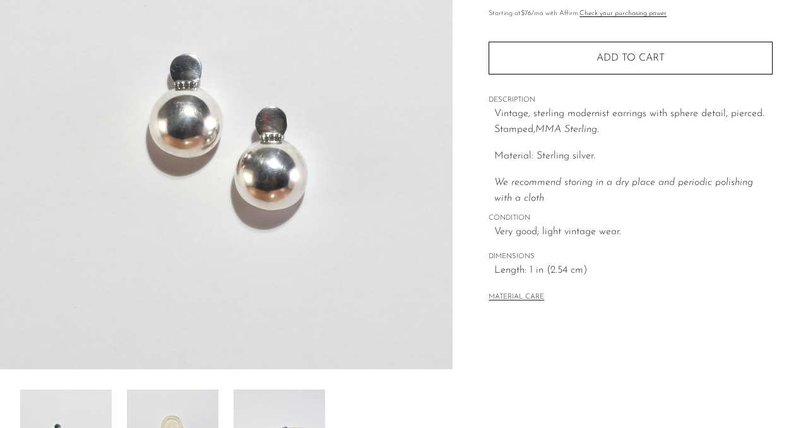
scroll to position [86, 0]
